Goal: Find specific page/section: Find specific page/section

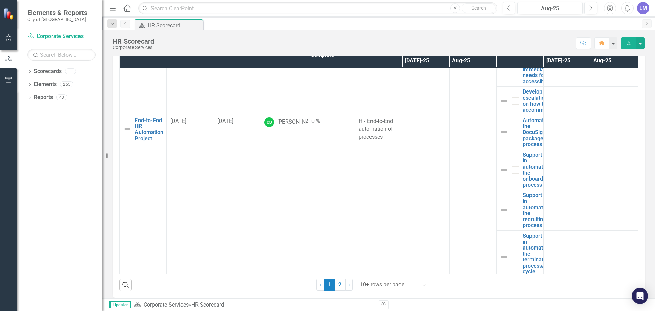
scroll to position [889, 0]
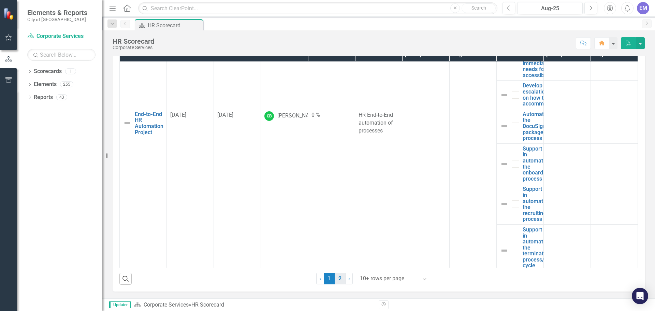
click at [339, 277] on link "2" at bounding box center [340, 279] width 11 height 12
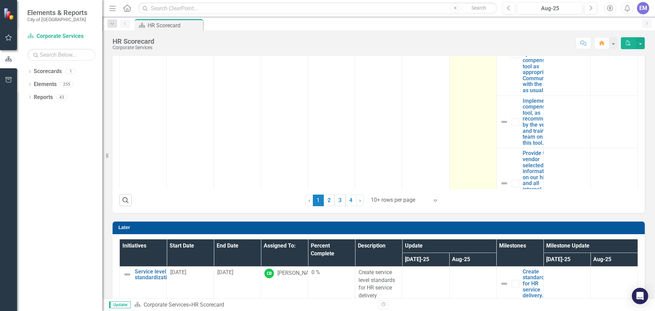
scroll to position [239, 0]
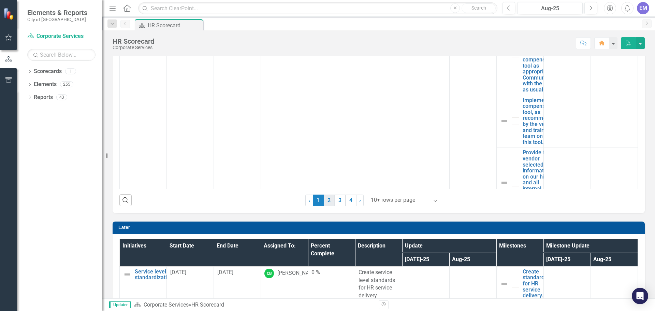
click at [326, 197] on link "2" at bounding box center [329, 201] width 11 height 12
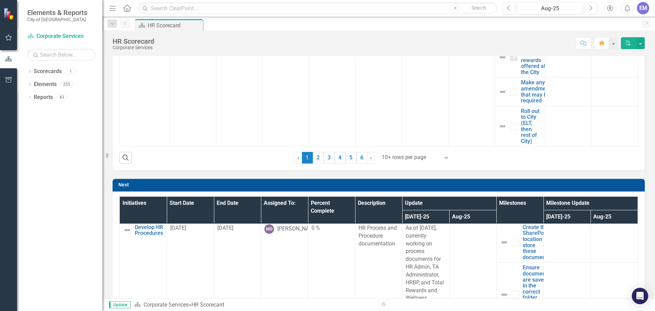
scroll to position [0, 0]
click at [124, 156] on icon "Search" at bounding box center [126, 157] width 8 height 6
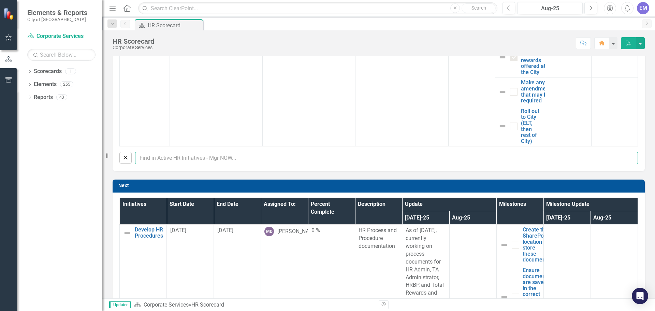
click at [197, 157] on input "text" at bounding box center [386, 158] width 503 height 13
type input "[PERSON_NAME]"
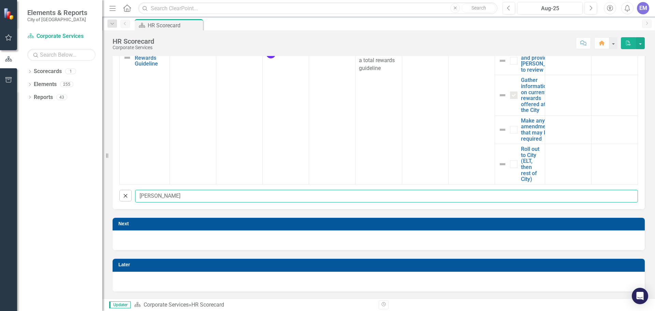
scroll to position [164, 0]
checkbox input "false"
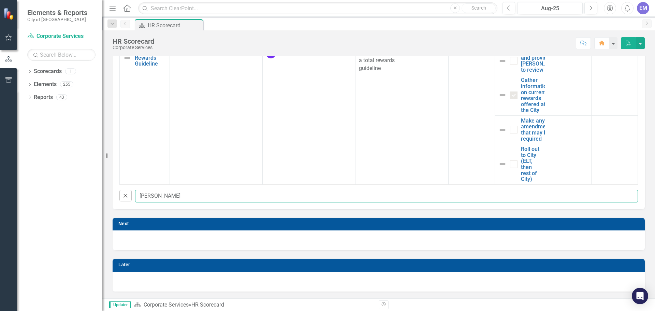
scroll to position [76, 0]
